Goal: Entertainment & Leisure: Consume media (video, audio)

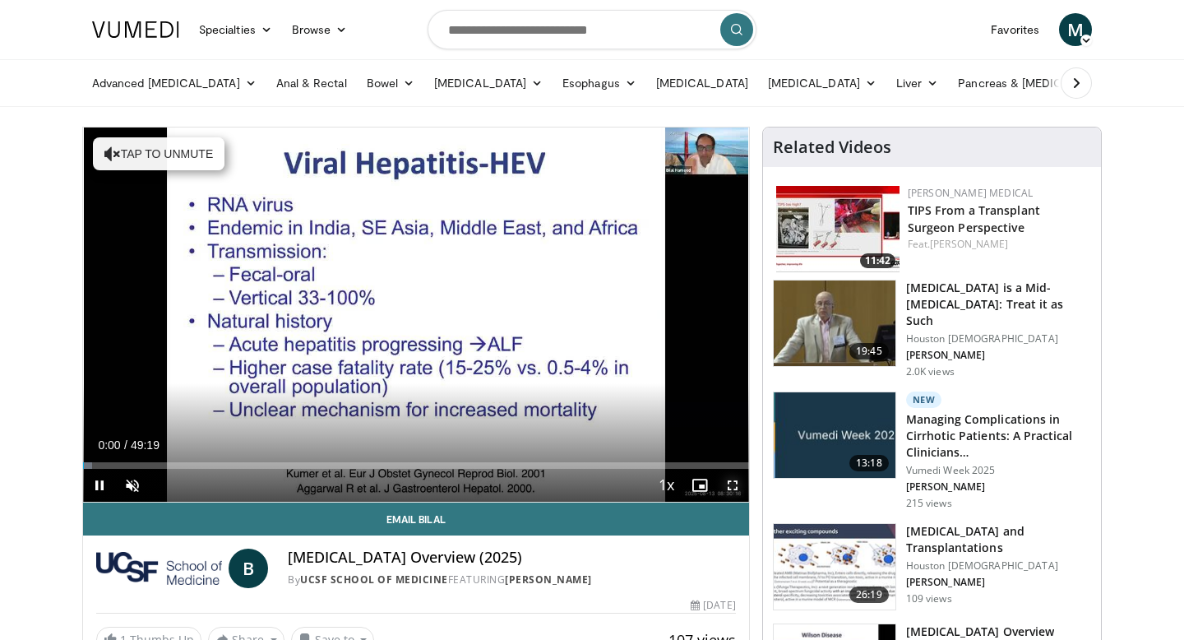
click at [729, 481] on span "Video Player" at bounding box center [732, 485] width 33 height 33
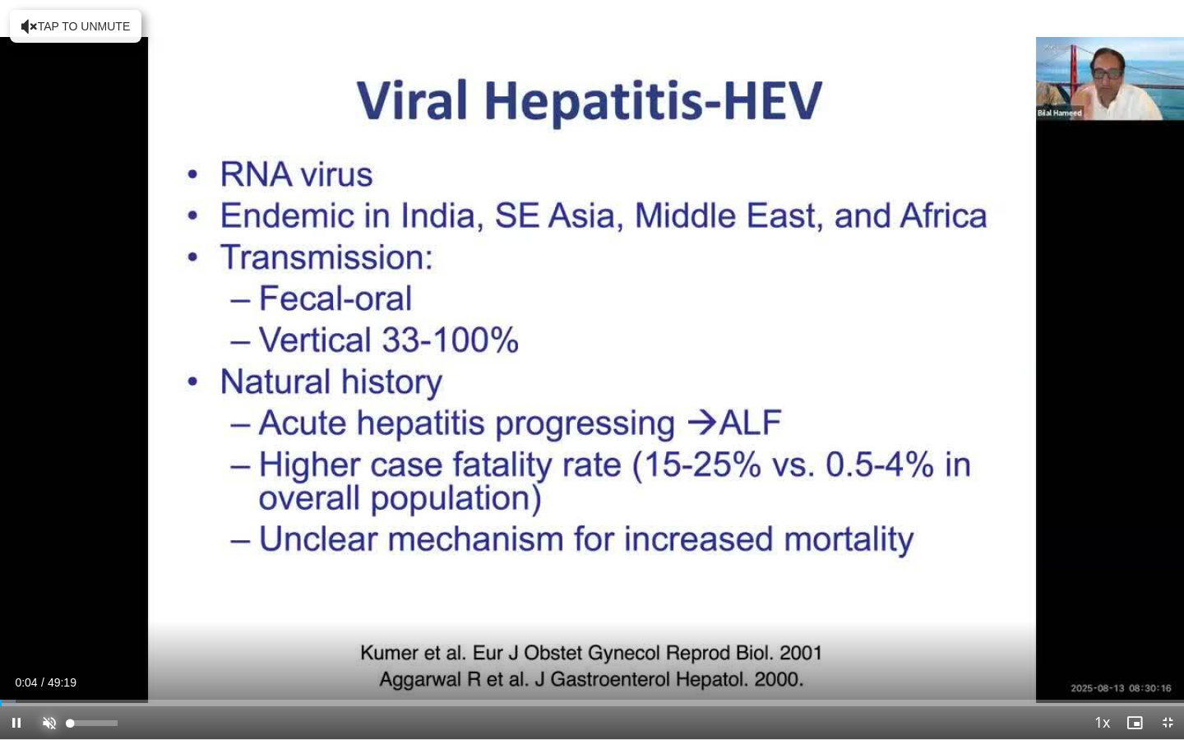
click at [53, 639] on span "Video Player" at bounding box center [49, 722] width 33 height 33
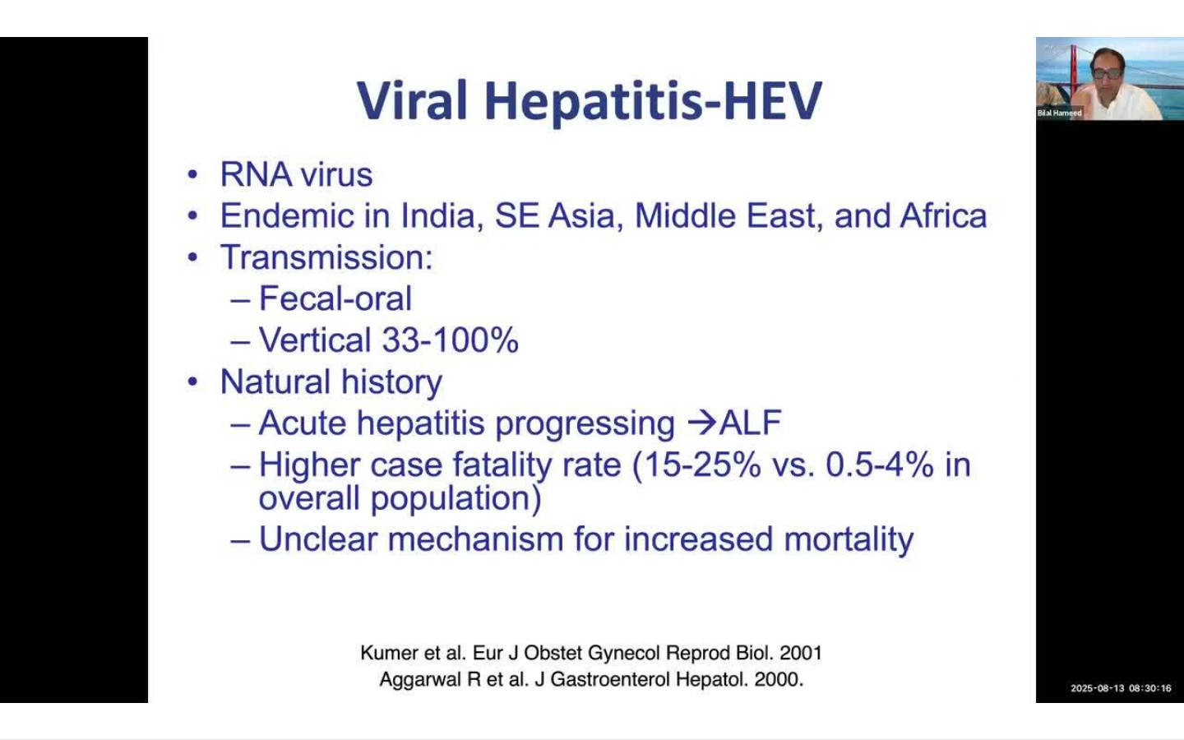
click at [599, 639] on video-js "**********" at bounding box center [592, 370] width 1184 height 740
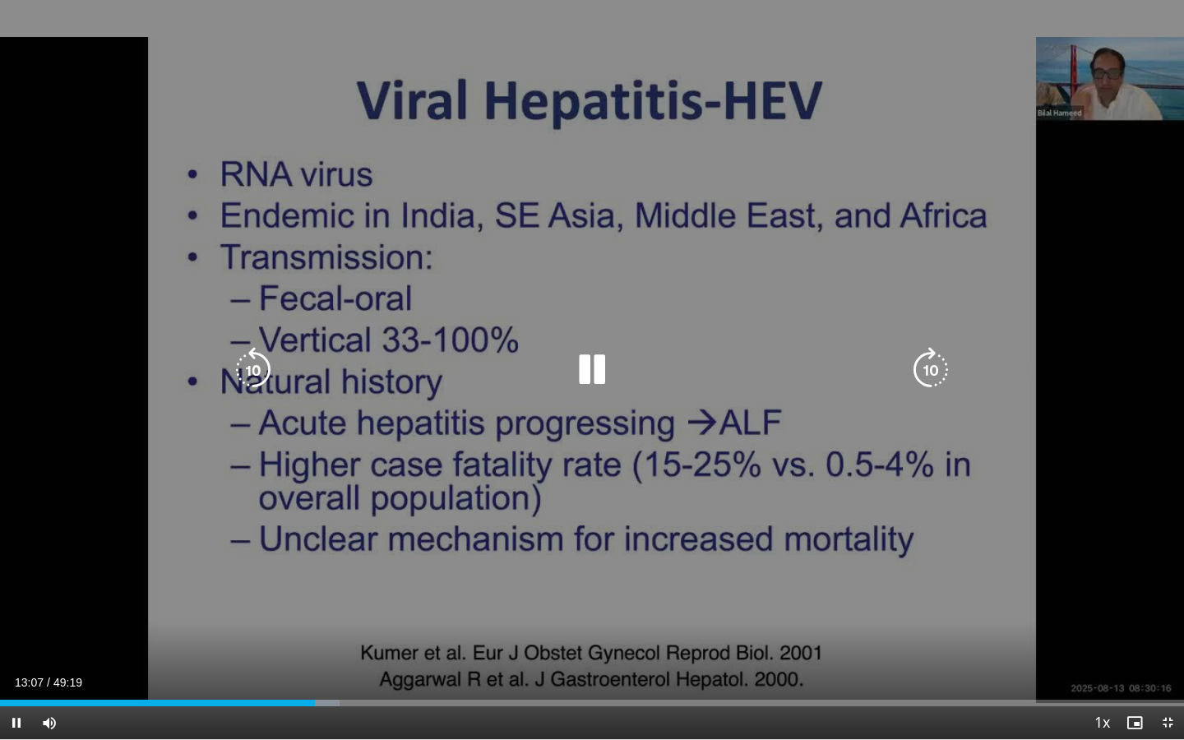
click at [595, 377] on icon "Video Player" at bounding box center [592, 370] width 46 height 46
